Goal: Information Seeking & Learning: Learn about a topic

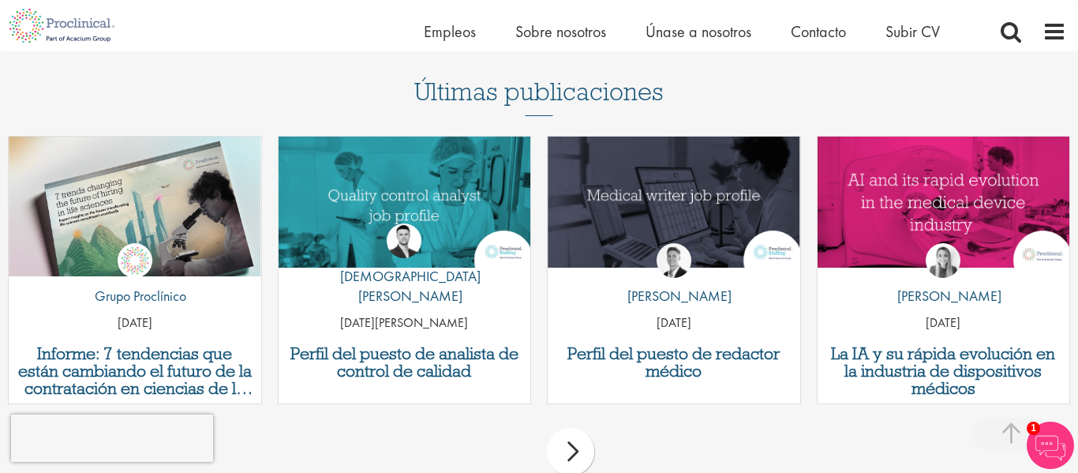
scroll to position [4590, 0]
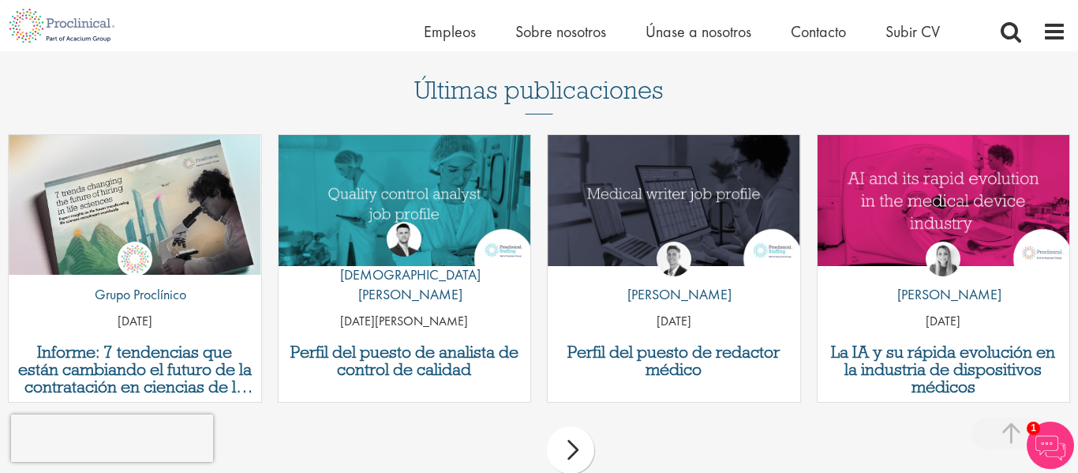
click at [561, 426] on div "próximo" at bounding box center [570, 449] width 47 height 47
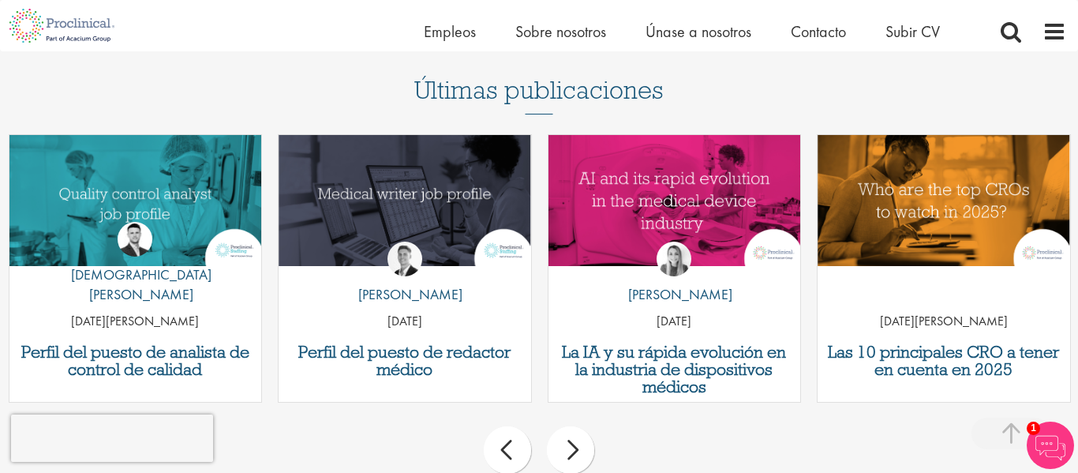
click at [561, 426] on div "próximo" at bounding box center [570, 449] width 47 height 47
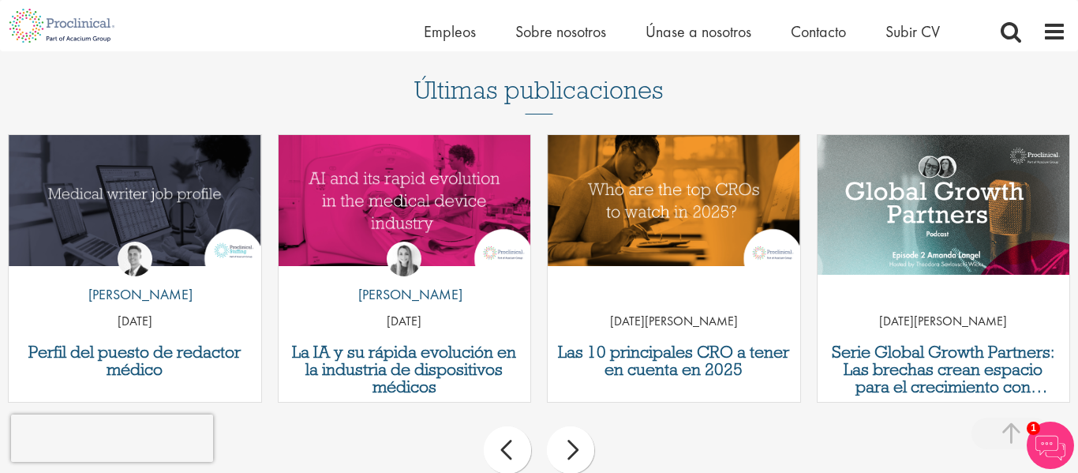
click at [561, 426] on div "próximo" at bounding box center [570, 449] width 47 height 47
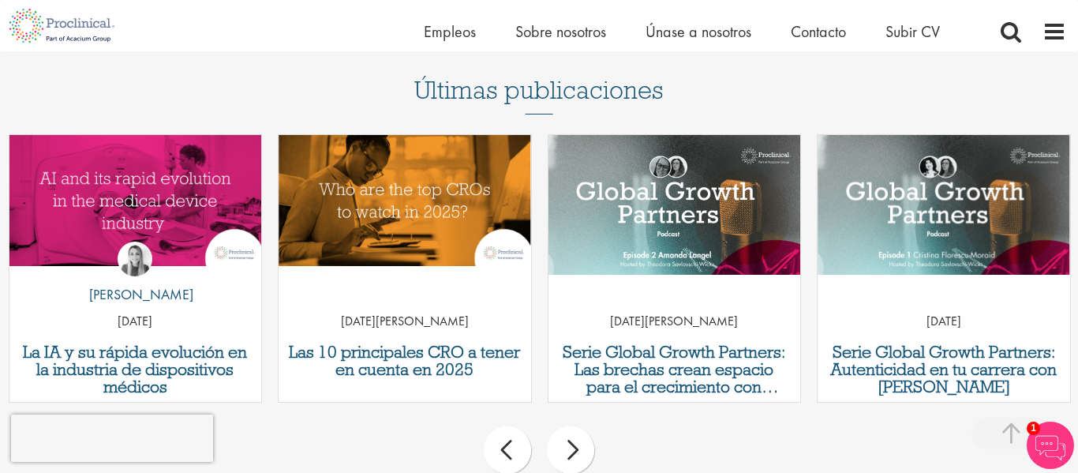
click at [561, 426] on div "próximo" at bounding box center [570, 449] width 47 height 47
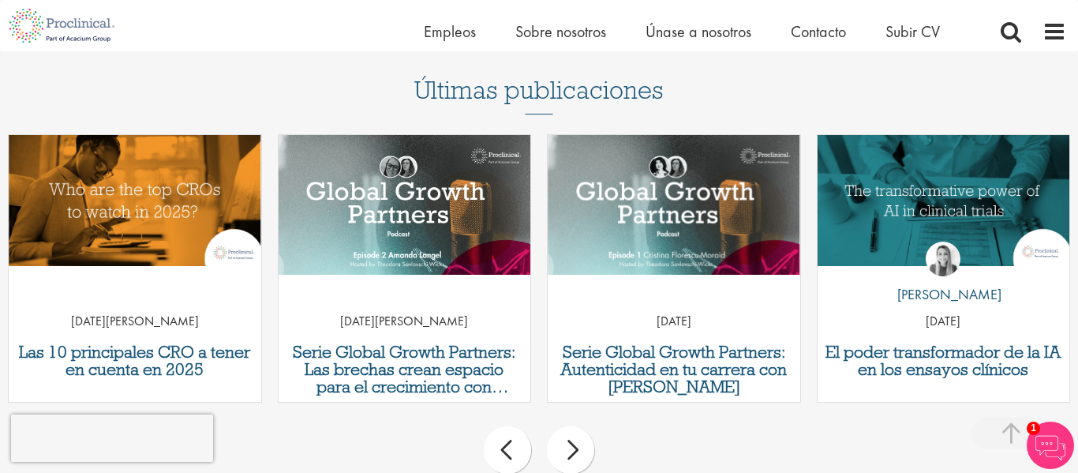
click at [561, 426] on div "próximo" at bounding box center [570, 449] width 47 height 47
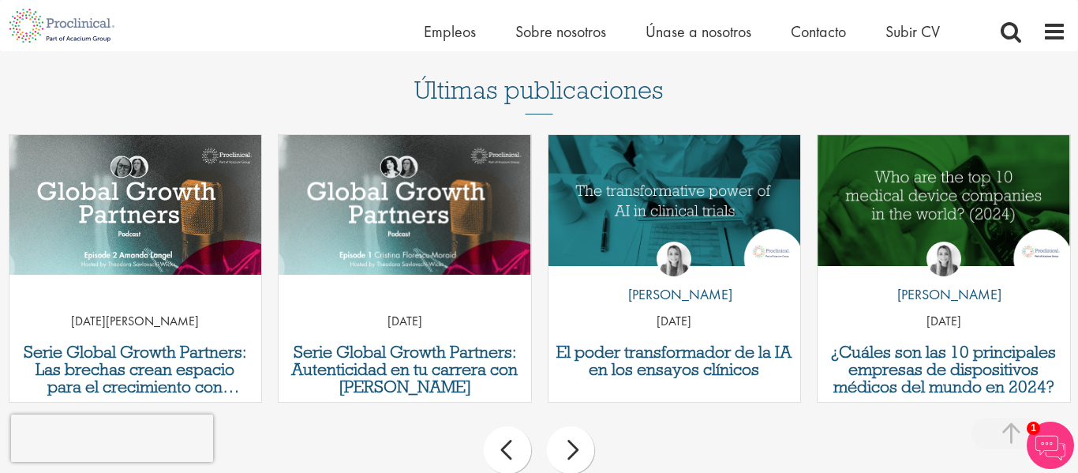
click at [561, 426] on div "próximo" at bounding box center [570, 449] width 47 height 47
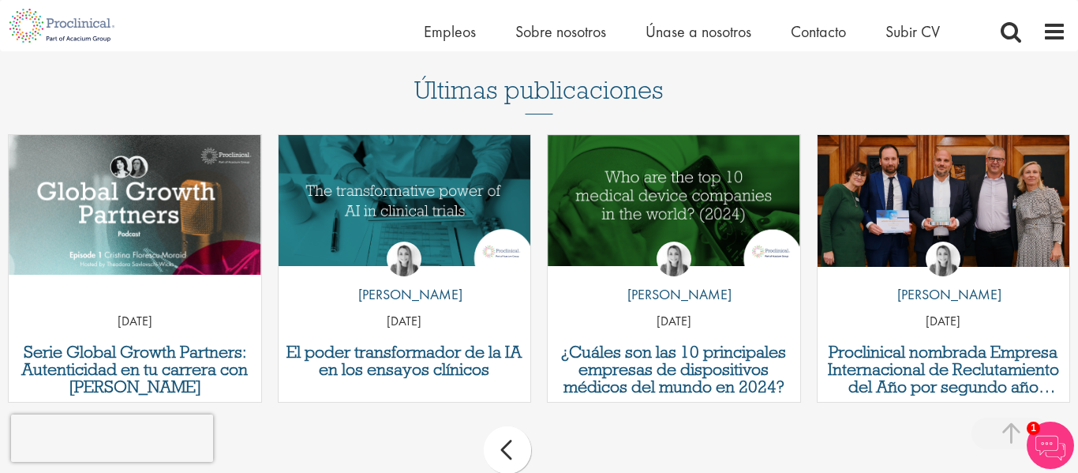
click at [561, 418] on div "anterior próximo" at bounding box center [539, 452] width 1078 height 69
click at [526, 426] on div "anterior" at bounding box center [507, 449] width 47 height 47
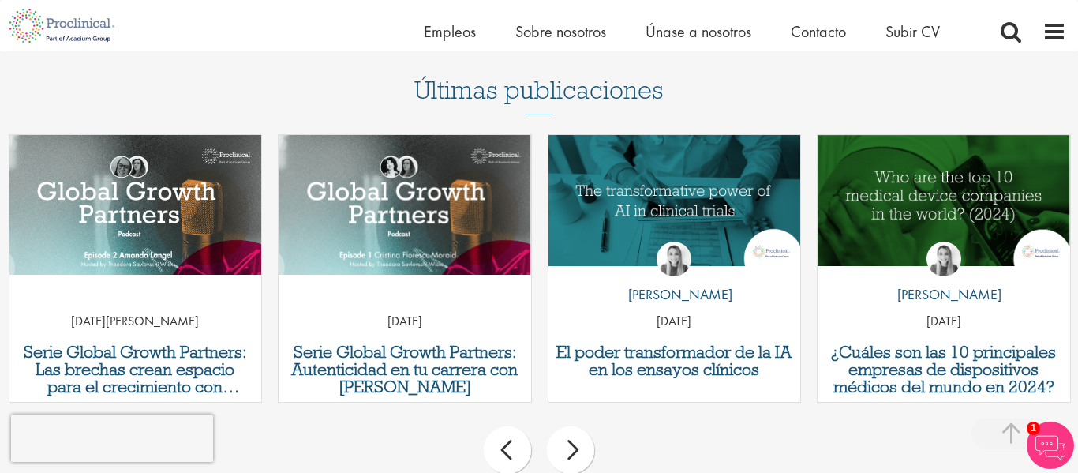
click at [526, 426] on div "anterior" at bounding box center [507, 449] width 47 height 47
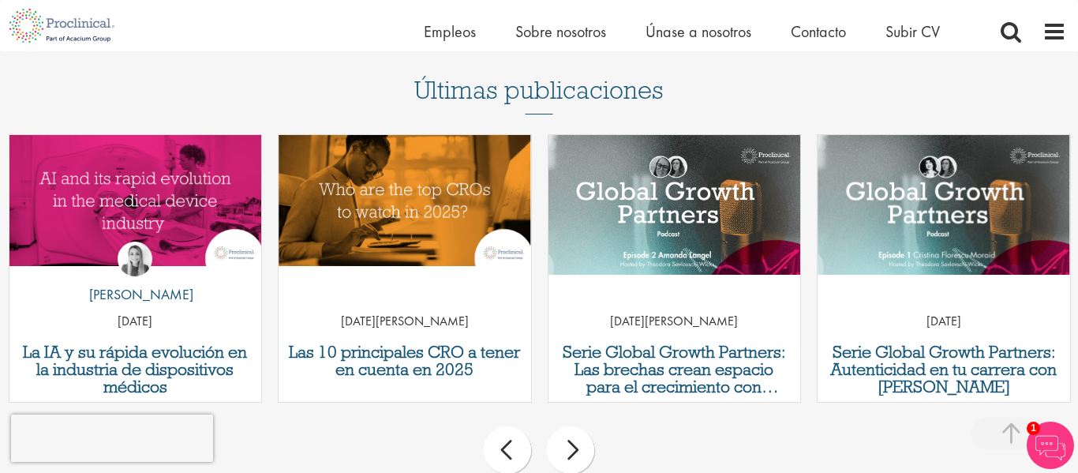
click at [526, 426] on div "anterior" at bounding box center [507, 449] width 47 height 47
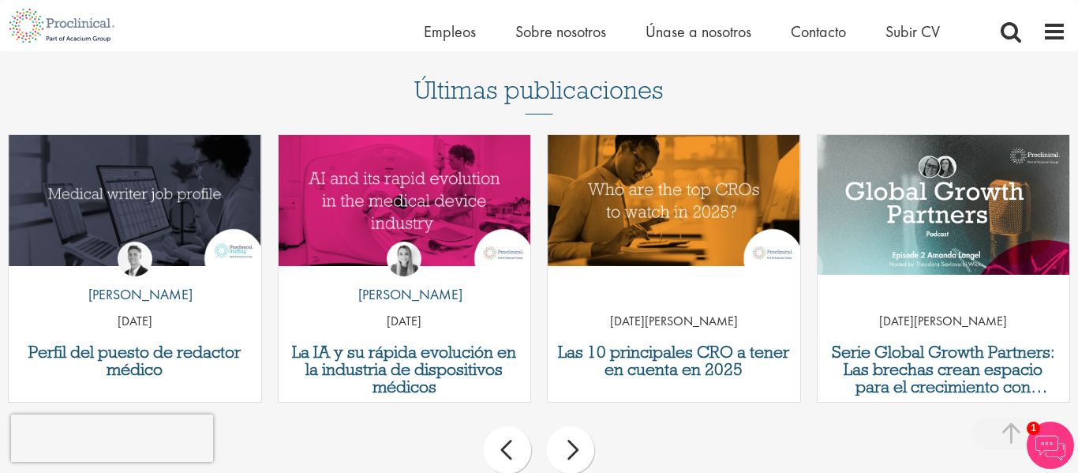
click at [526, 426] on div "anterior" at bounding box center [507, 449] width 47 height 47
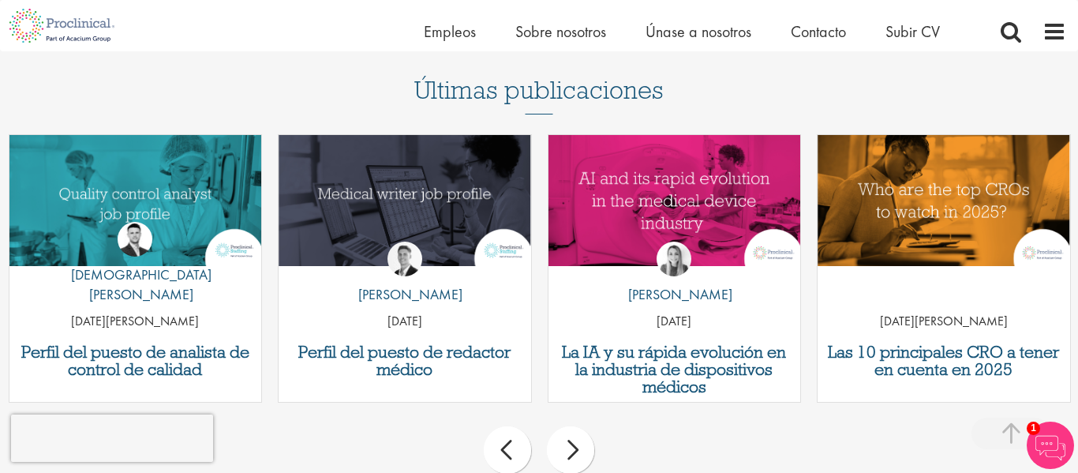
click at [526, 426] on div "anterior" at bounding box center [507, 449] width 47 height 47
click at [526, 418] on div "anterior próximo" at bounding box center [539, 452] width 1078 height 69
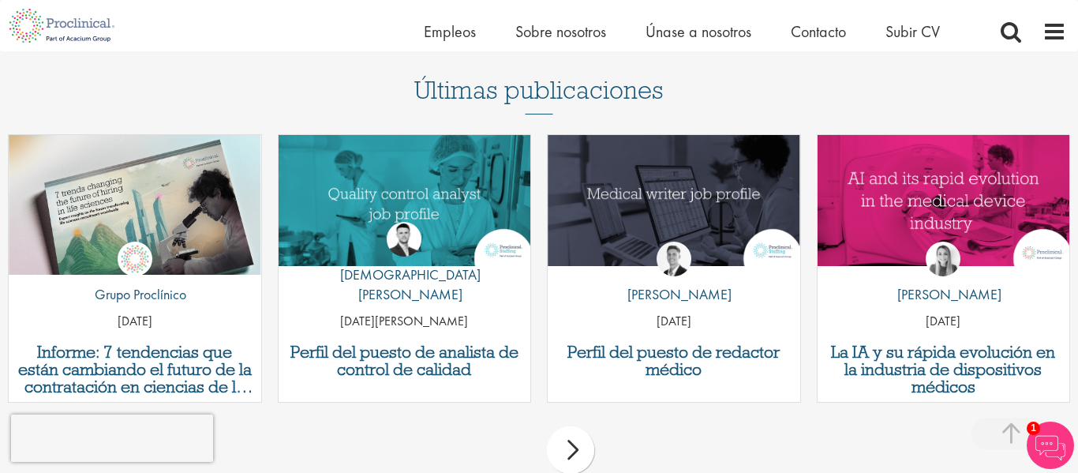
click at [526, 418] on div "anterior próximo" at bounding box center [539, 452] width 1078 height 69
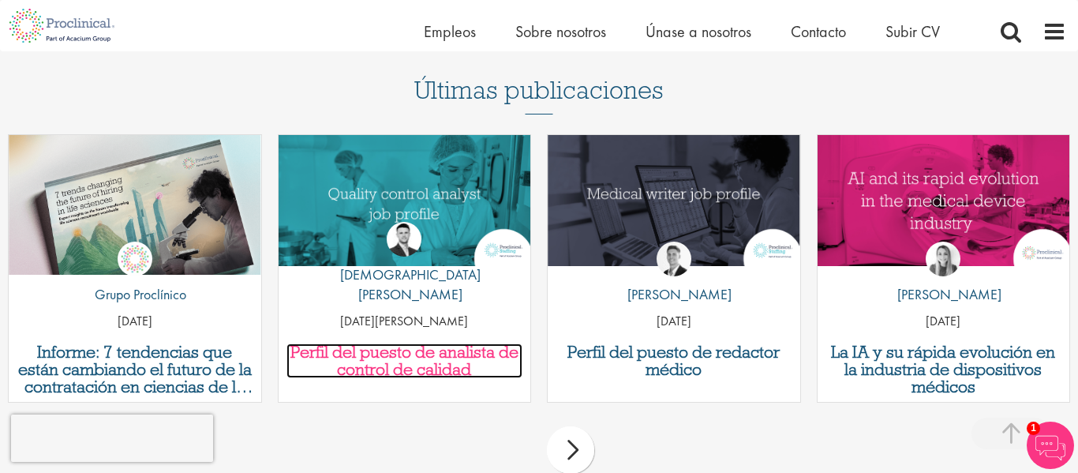
click at [474, 343] on h3 "Perfil del puesto de analista de control de calidad" at bounding box center [405, 360] width 237 height 35
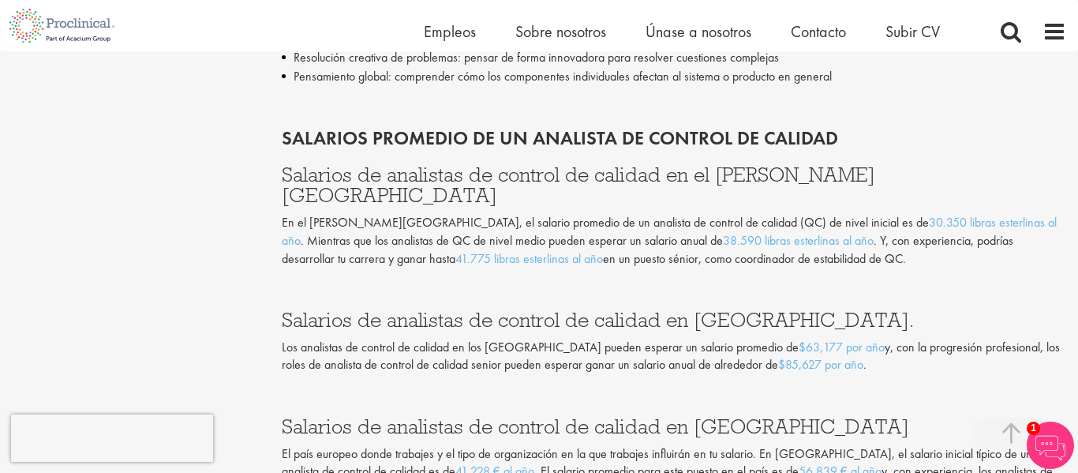
scroll to position [2823, 0]
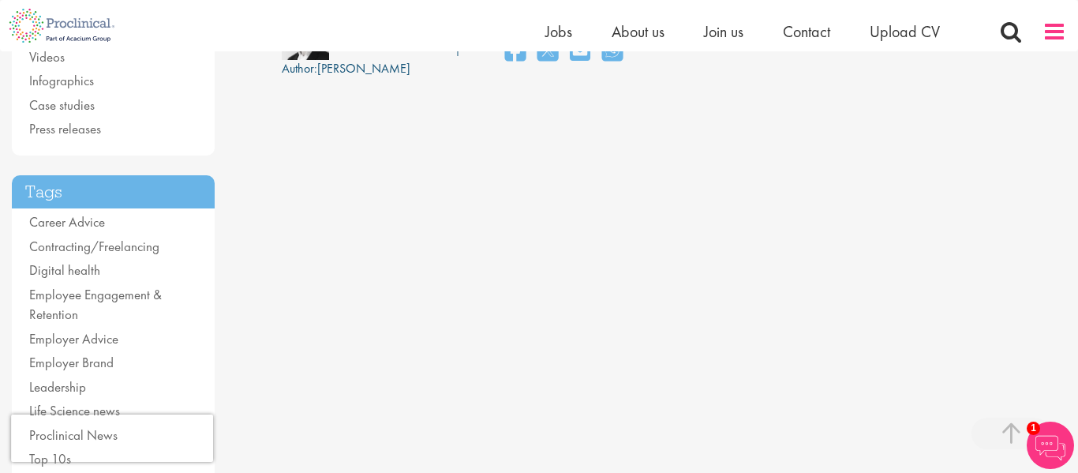
click at [1065, 29] on span at bounding box center [1055, 32] width 24 height 24
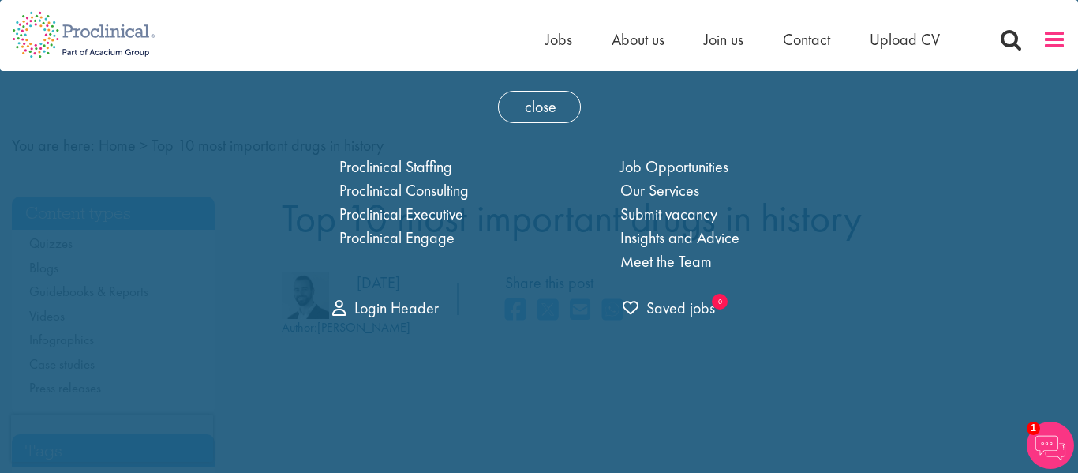
click at [1063, 31] on span at bounding box center [1055, 40] width 24 height 24
click at [1052, 36] on span at bounding box center [1055, 40] width 24 height 24
click at [1044, 44] on span at bounding box center [1055, 40] width 24 height 24
click at [1045, 43] on span at bounding box center [1055, 40] width 24 height 24
click at [1046, 48] on span at bounding box center [1055, 40] width 24 height 24
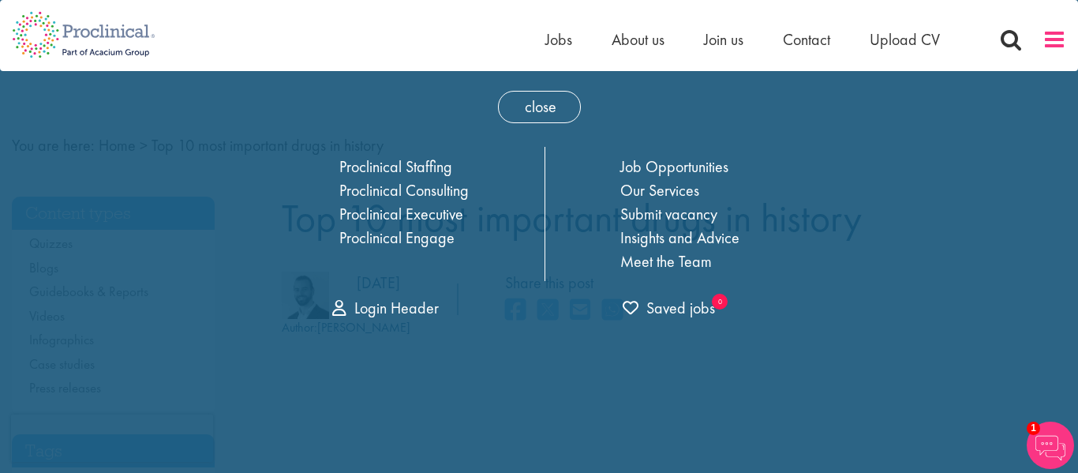
click at [1050, 43] on span at bounding box center [1055, 40] width 24 height 24
click at [1048, 43] on span at bounding box center [1055, 40] width 24 height 24
click at [1044, 43] on span at bounding box center [1055, 40] width 24 height 24
click at [1046, 42] on span at bounding box center [1055, 40] width 24 height 24
click at [1043, 44] on span at bounding box center [1055, 40] width 24 height 24
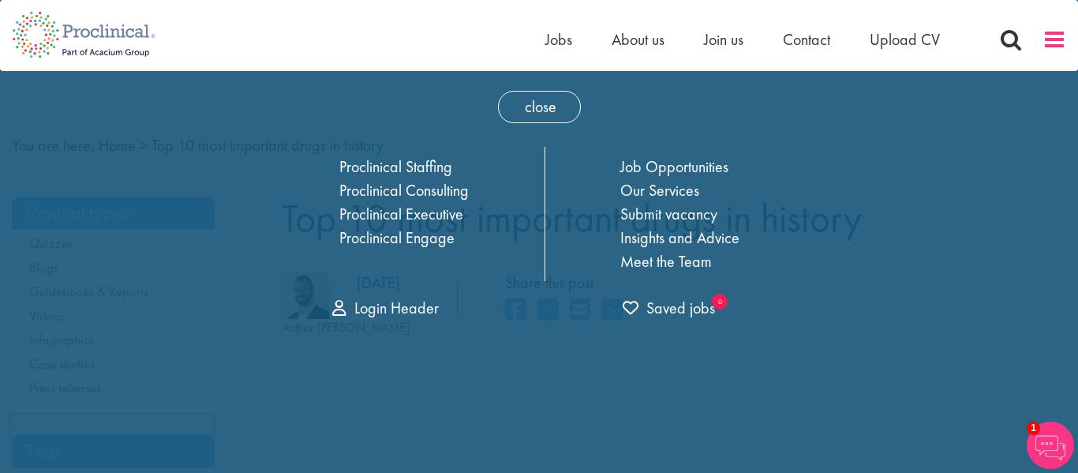
click at [1044, 43] on span at bounding box center [1055, 40] width 24 height 24
click at [1055, 39] on span at bounding box center [1055, 40] width 24 height 24
click at [1066, 38] on span at bounding box center [1055, 40] width 24 height 24
